Goal: Register for event/course

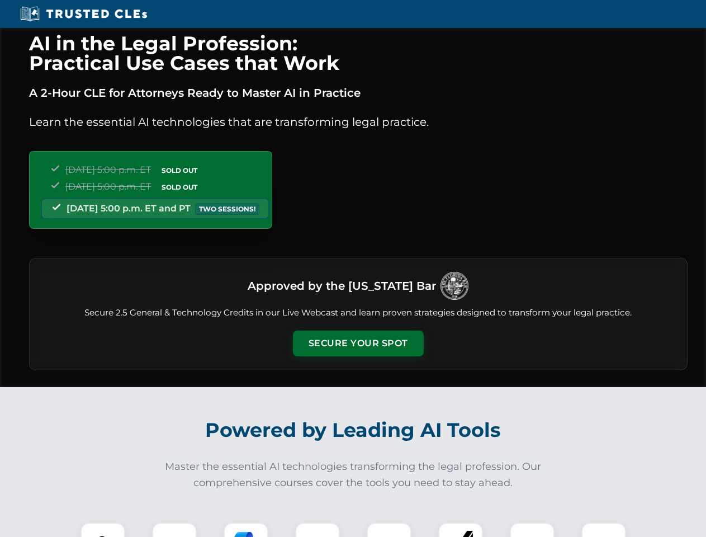
click at [358, 343] on button "Secure Your Spot" at bounding box center [358, 343] width 131 height 26
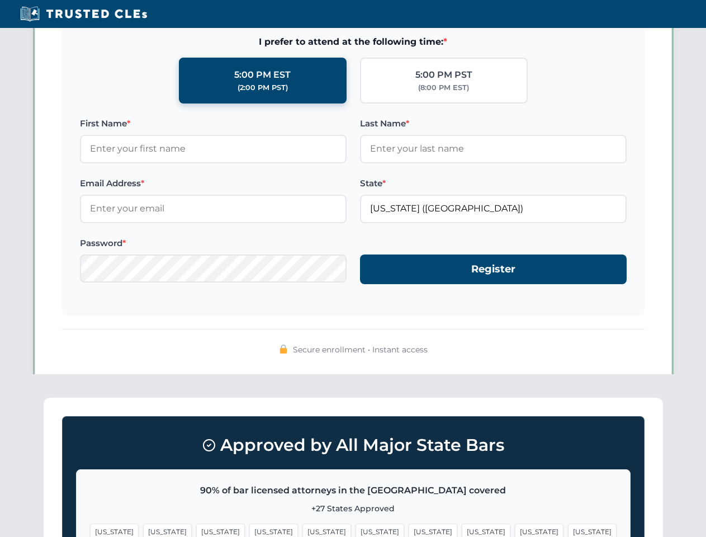
click at [355, 529] on span "[US_STATE]" at bounding box center [379, 531] width 49 height 16
click at [409, 529] on span "[US_STATE]" at bounding box center [433, 531] width 49 height 16
click at [515, 529] on span "[US_STATE]" at bounding box center [539, 531] width 49 height 16
